Goal: Find specific page/section: Find specific page/section

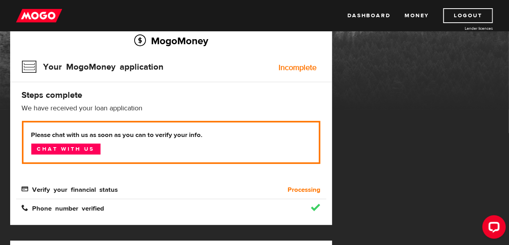
scroll to position [65, 0]
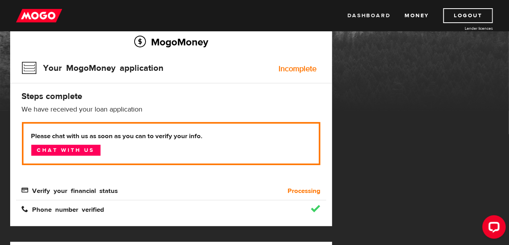
click at [361, 12] on link "Dashboard" at bounding box center [369, 15] width 43 height 15
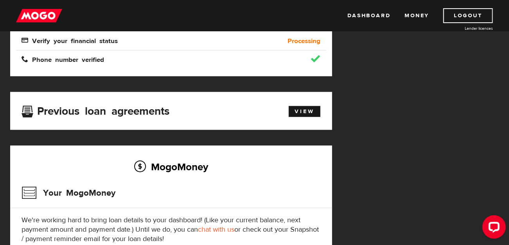
scroll to position [215, 0]
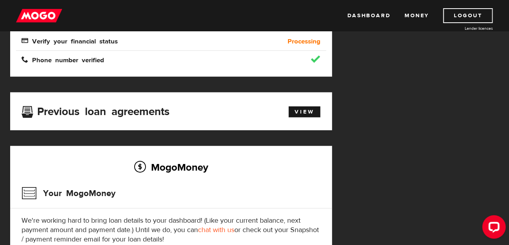
click at [42, 102] on div "Previous loan agreements View" at bounding box center [171, 111] width 322 height 38
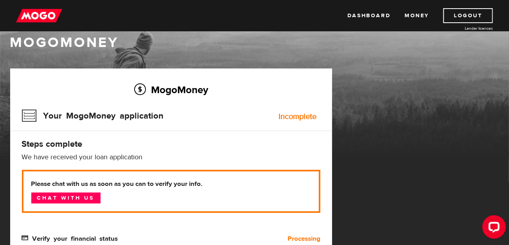
scroll to position [0, 0]
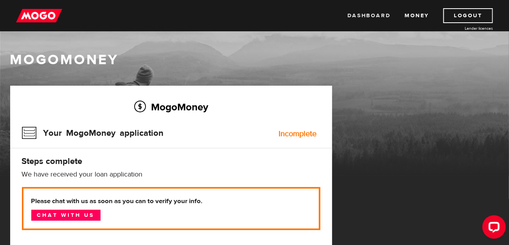
click at [365, 15] on link "Dashboard" at bounding box center [369, 15] width 43 height 15
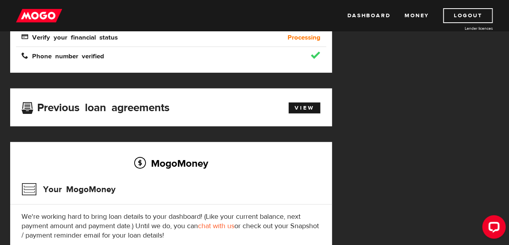
scroll to position [222, 0]
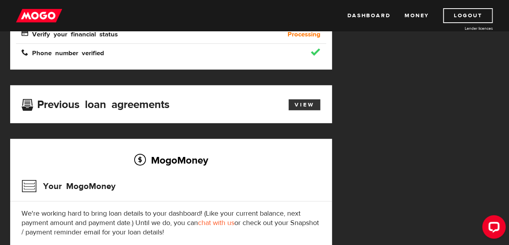
click at [294, 104] on link "View" at bounding box center [305, 104] width 32 height 11
